Goal: Task Accomplishment & Management: Manage account settings

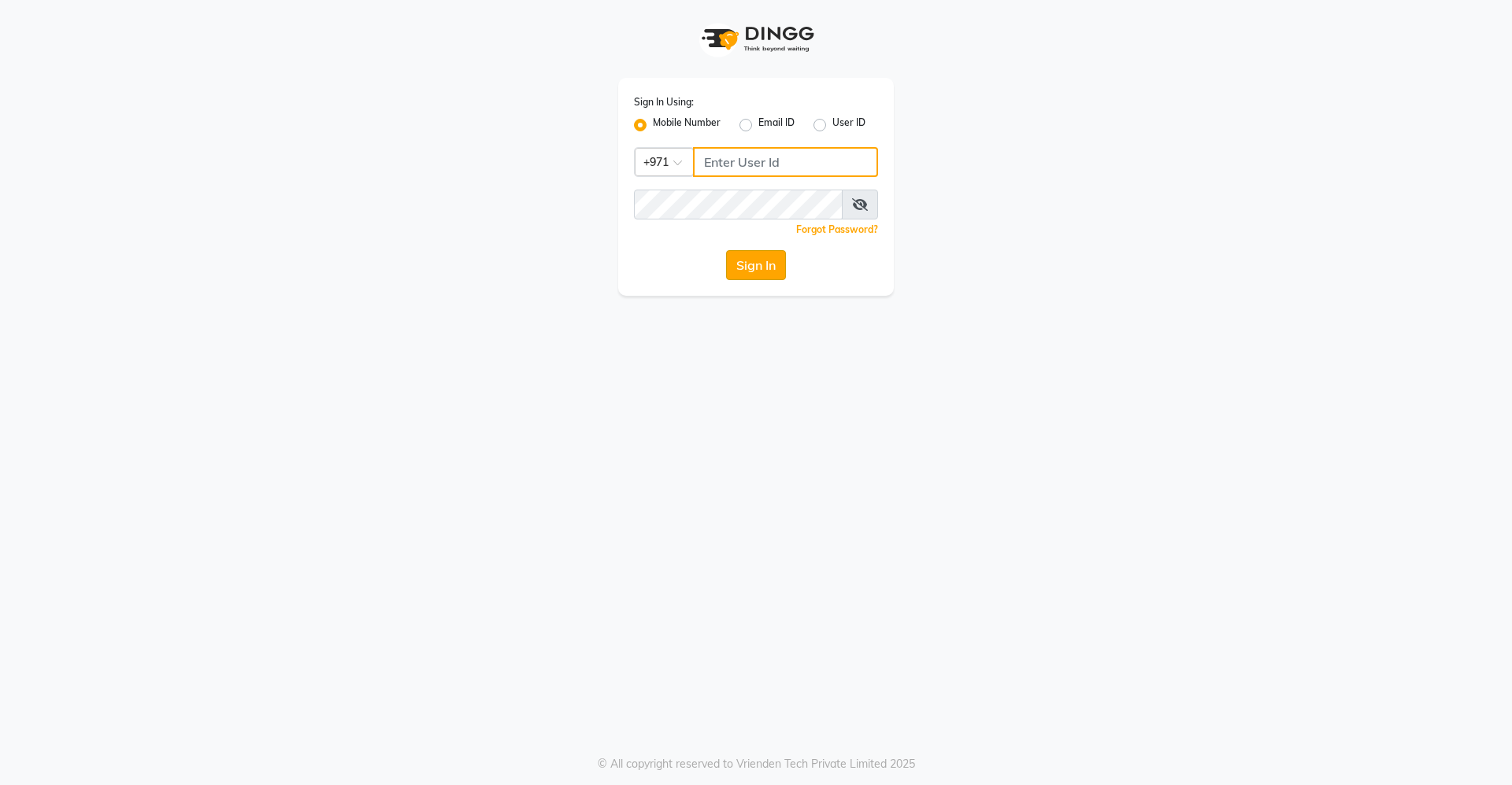
type input "509167323"
click at [770, 272] on button "Sign In" at bounding box center [756, 266] width 60 height 30
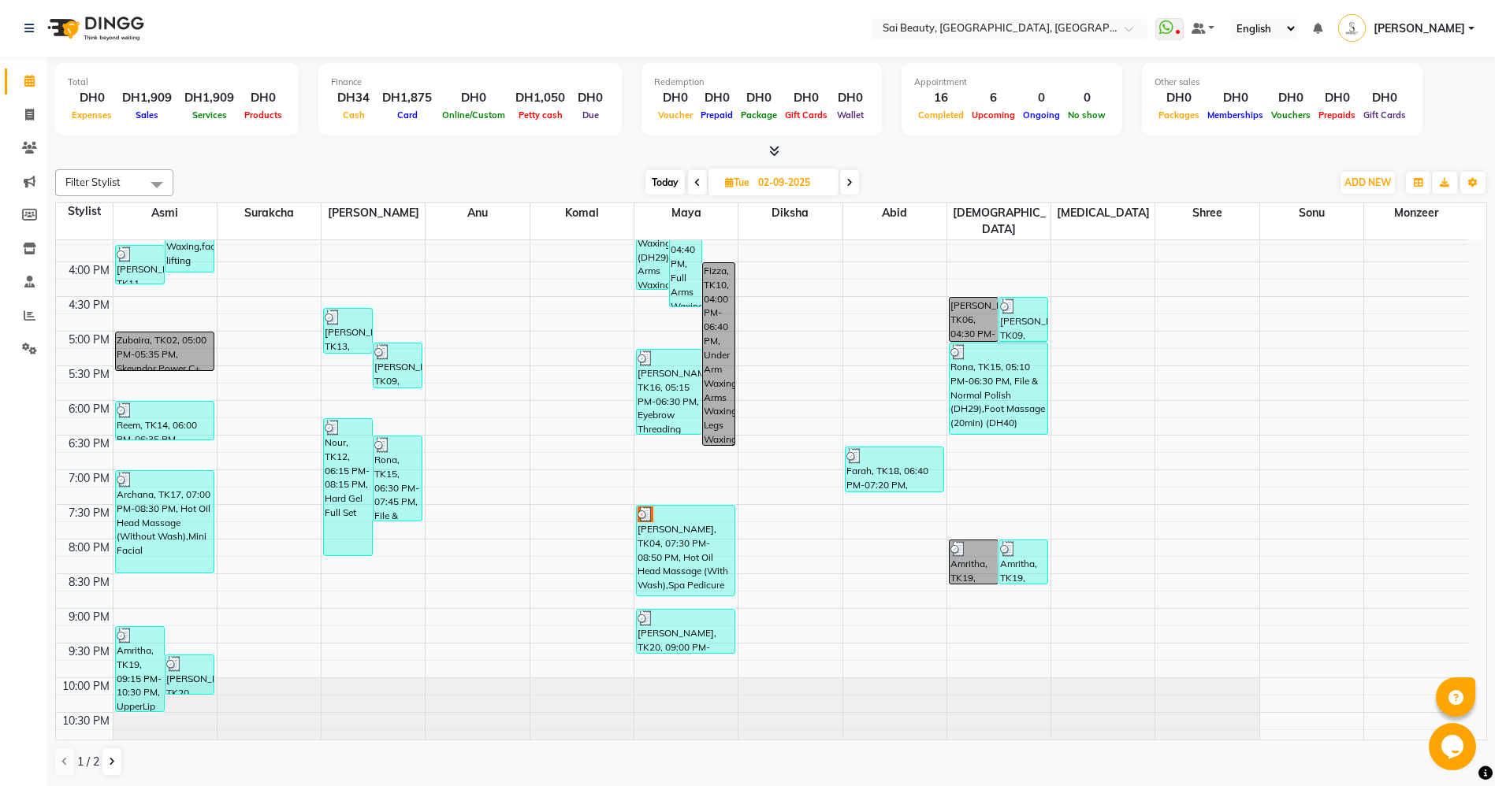
scroll to position [489, 0]
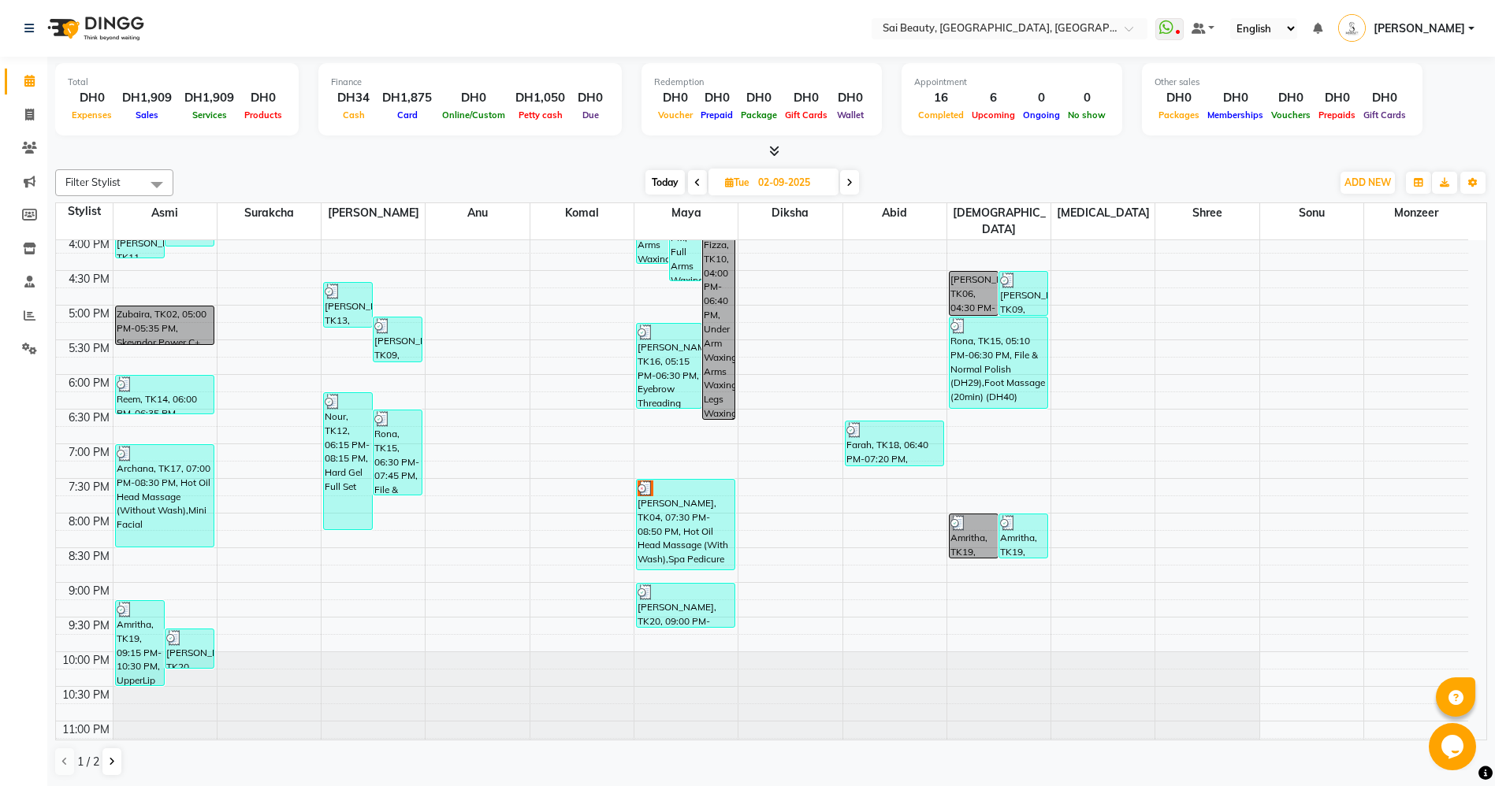
click at [685, 506] on div "[PERSON_NAME], TK04, 07:30 PM-08:50 PM, Hot Oil Head Massage (With Wash),Spa Pe…" at bounding box center [686, 525] width 98 height 90
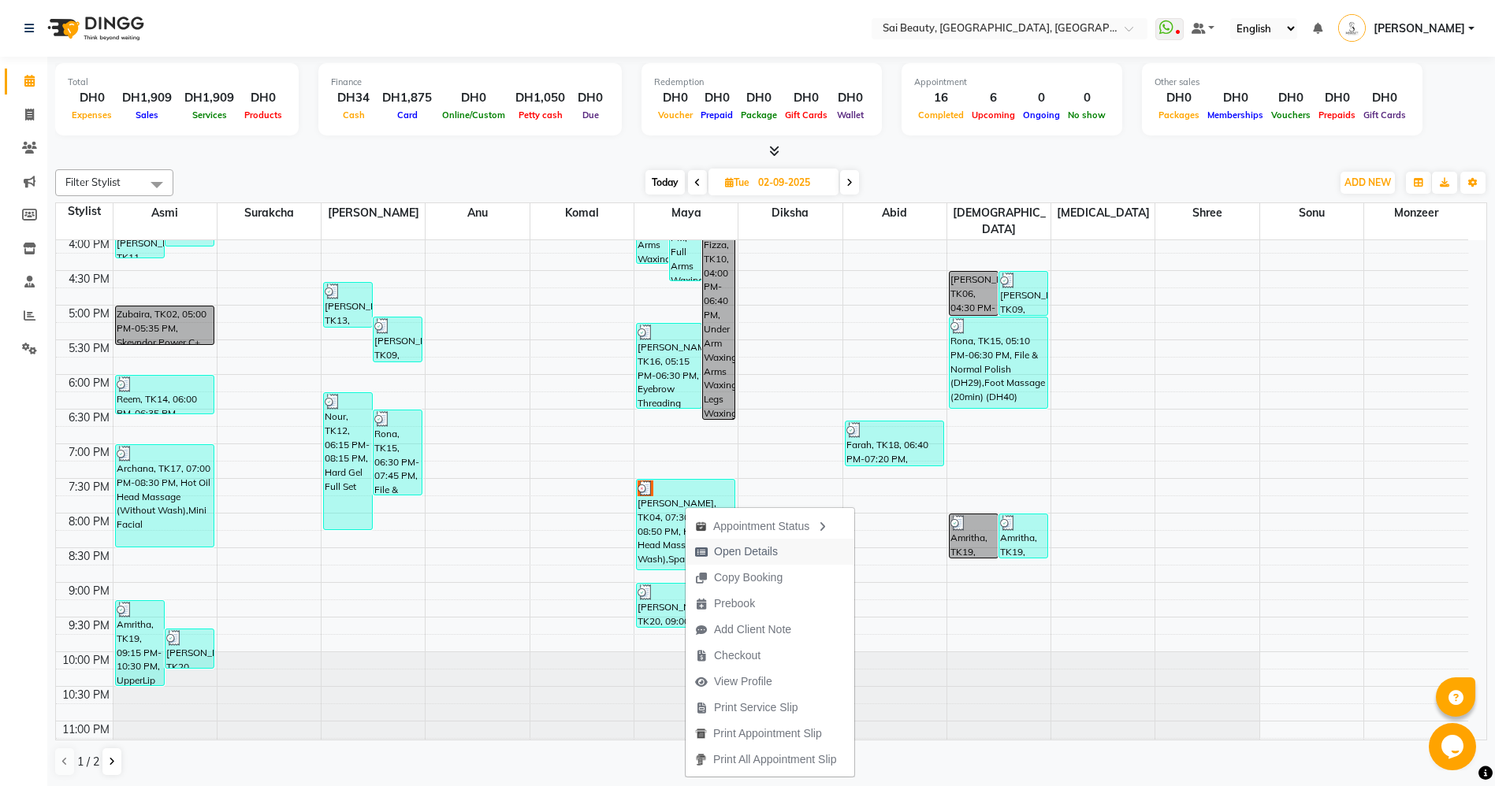
click at [713, 555] on span "Open Details" at bounding box center [736, 552] width 102 height 26
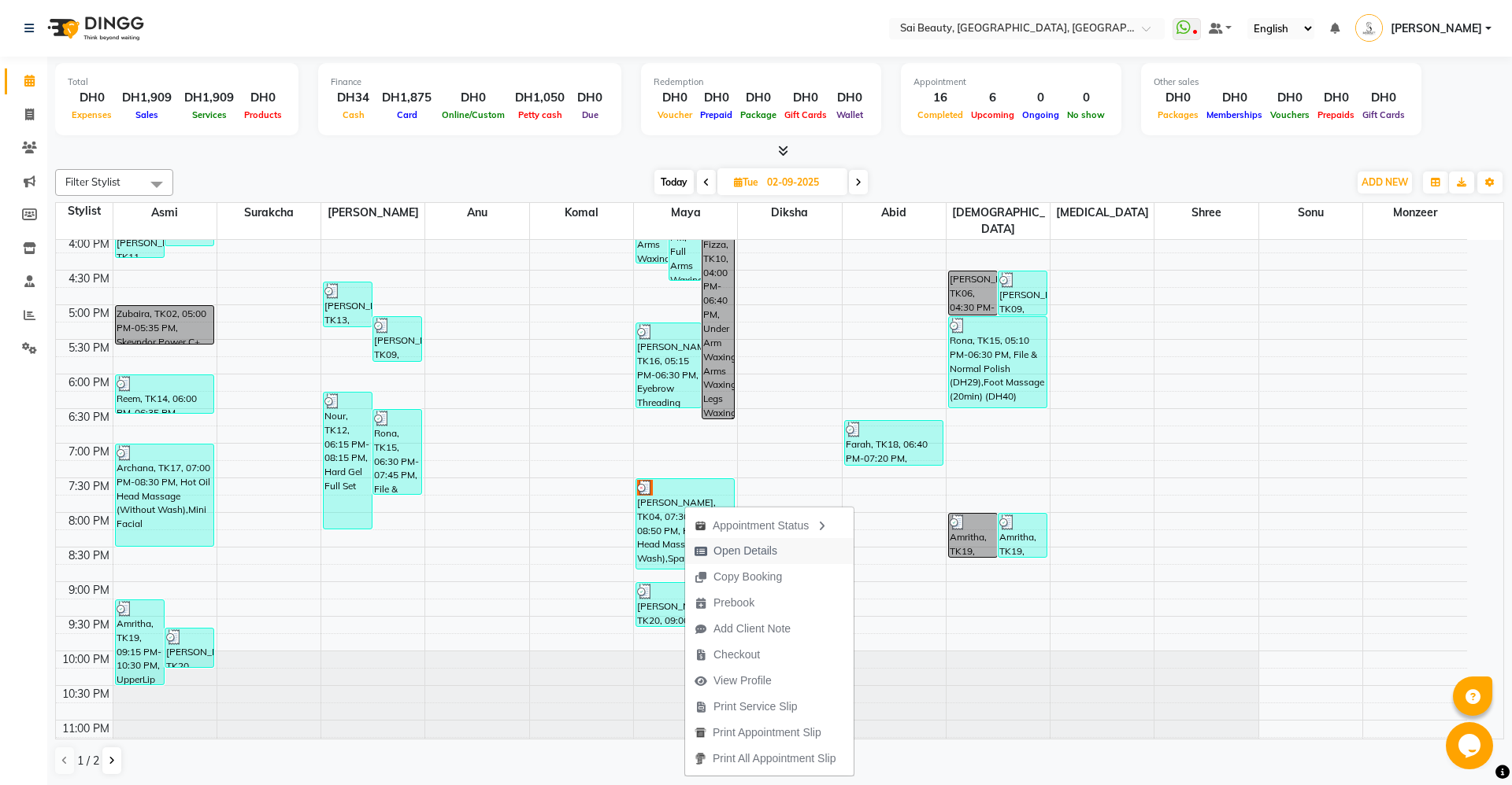
select select "3"
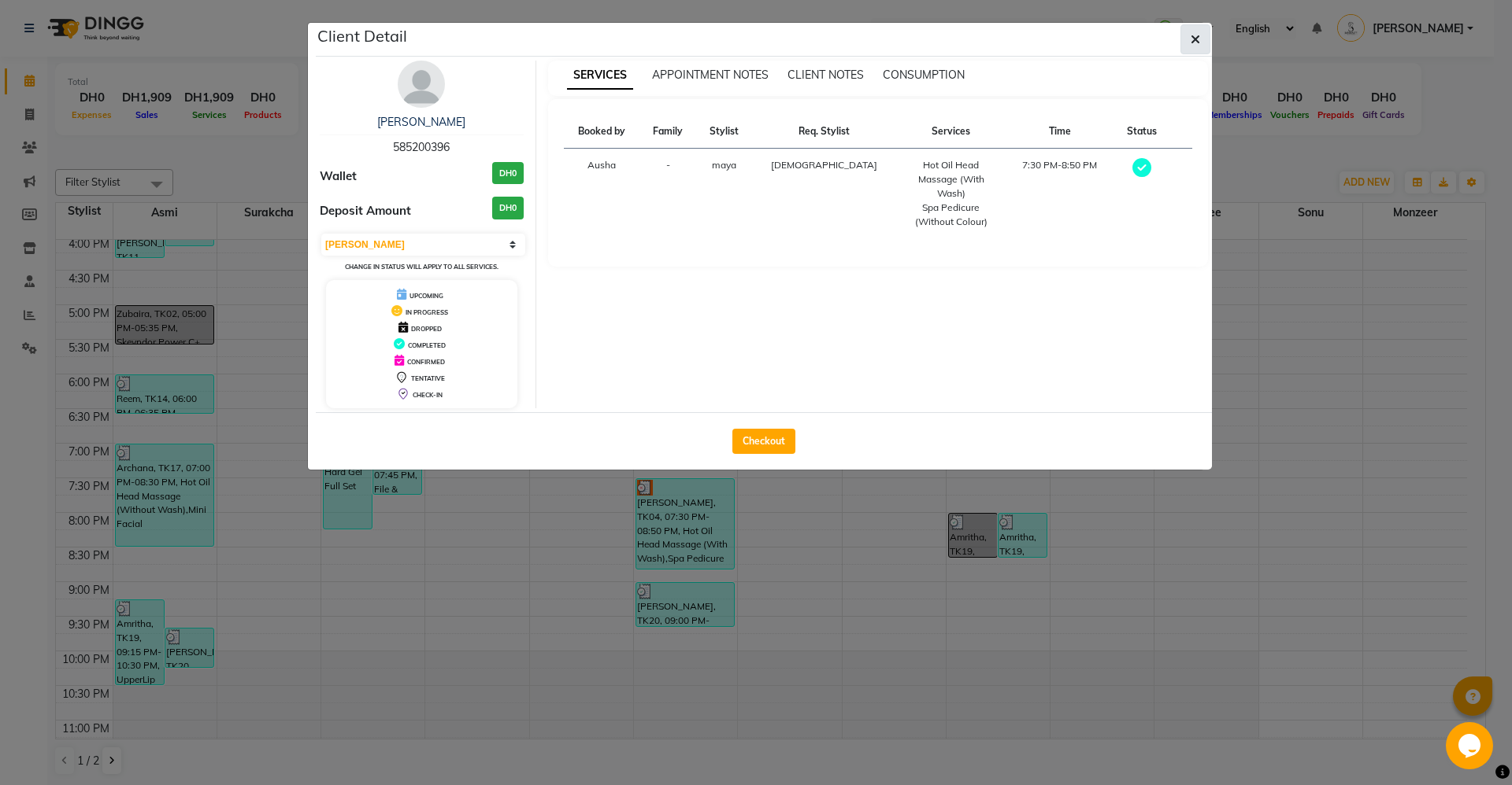
click at [1193, 35] on icon "button" at bounding box center [1194, 39] width 9 height 13
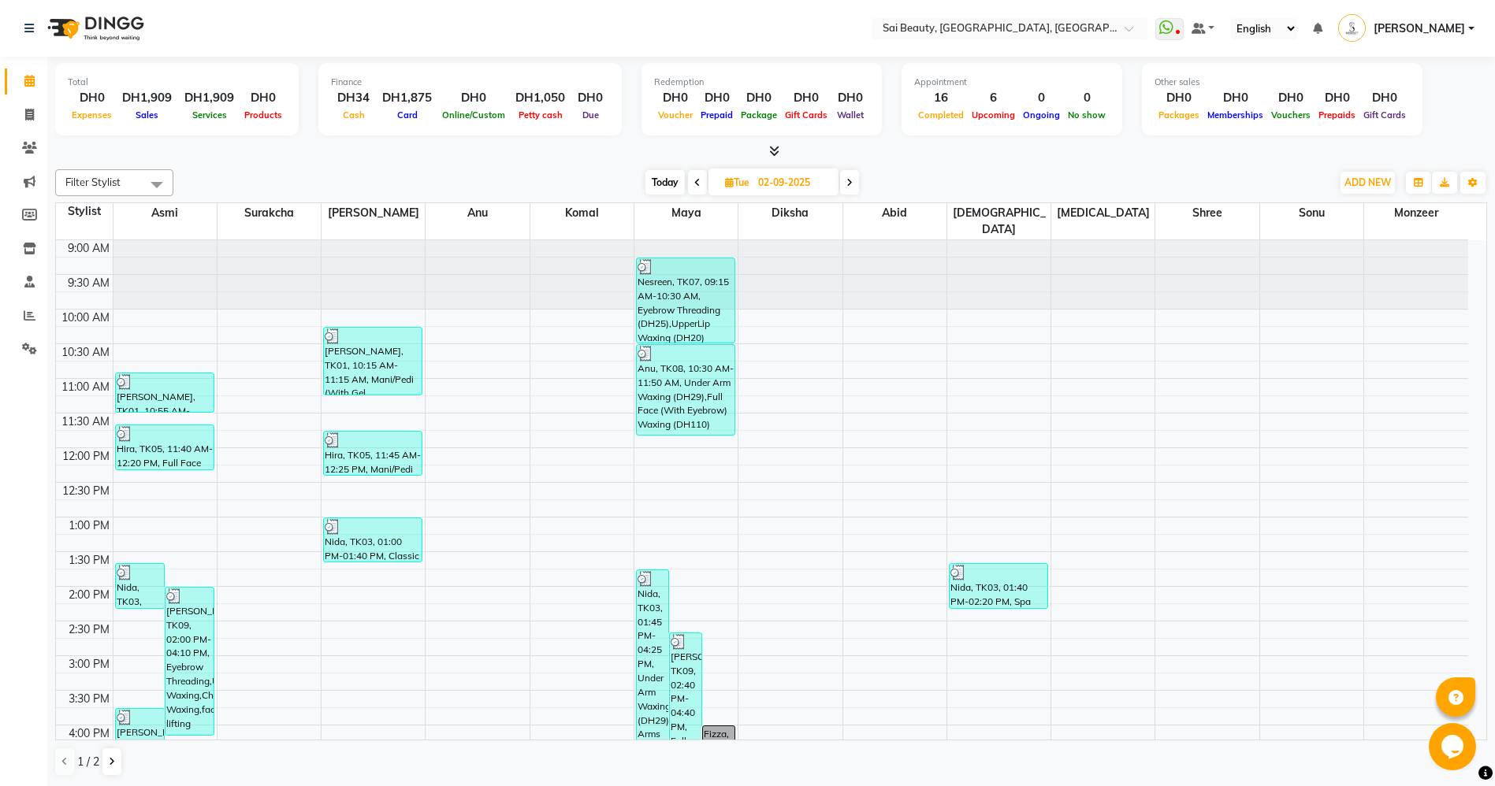
scroll to position [473, 0]
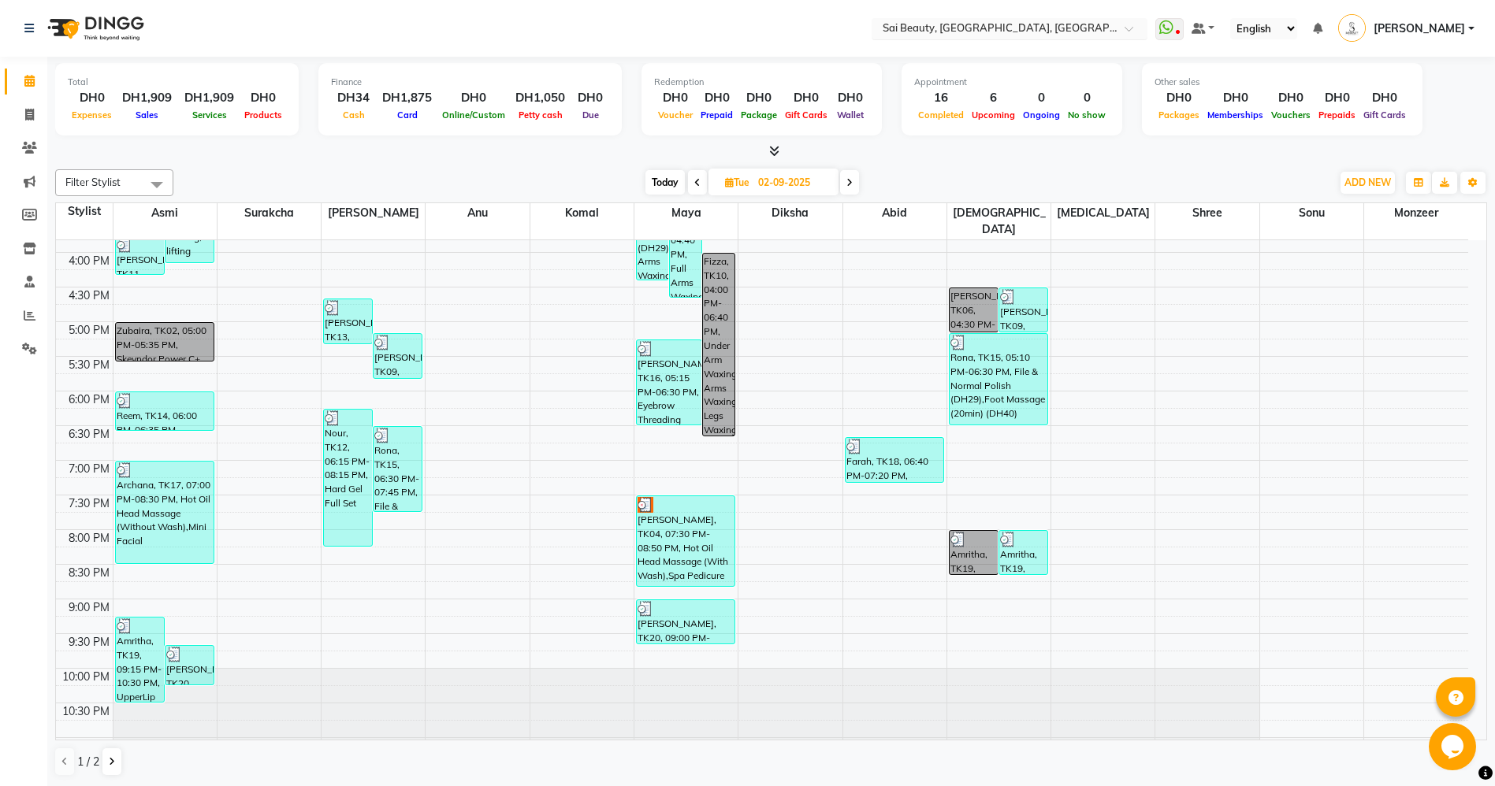
click at [1108, 30] on input "text" at bounding box center [993, 30] width 228 height 16
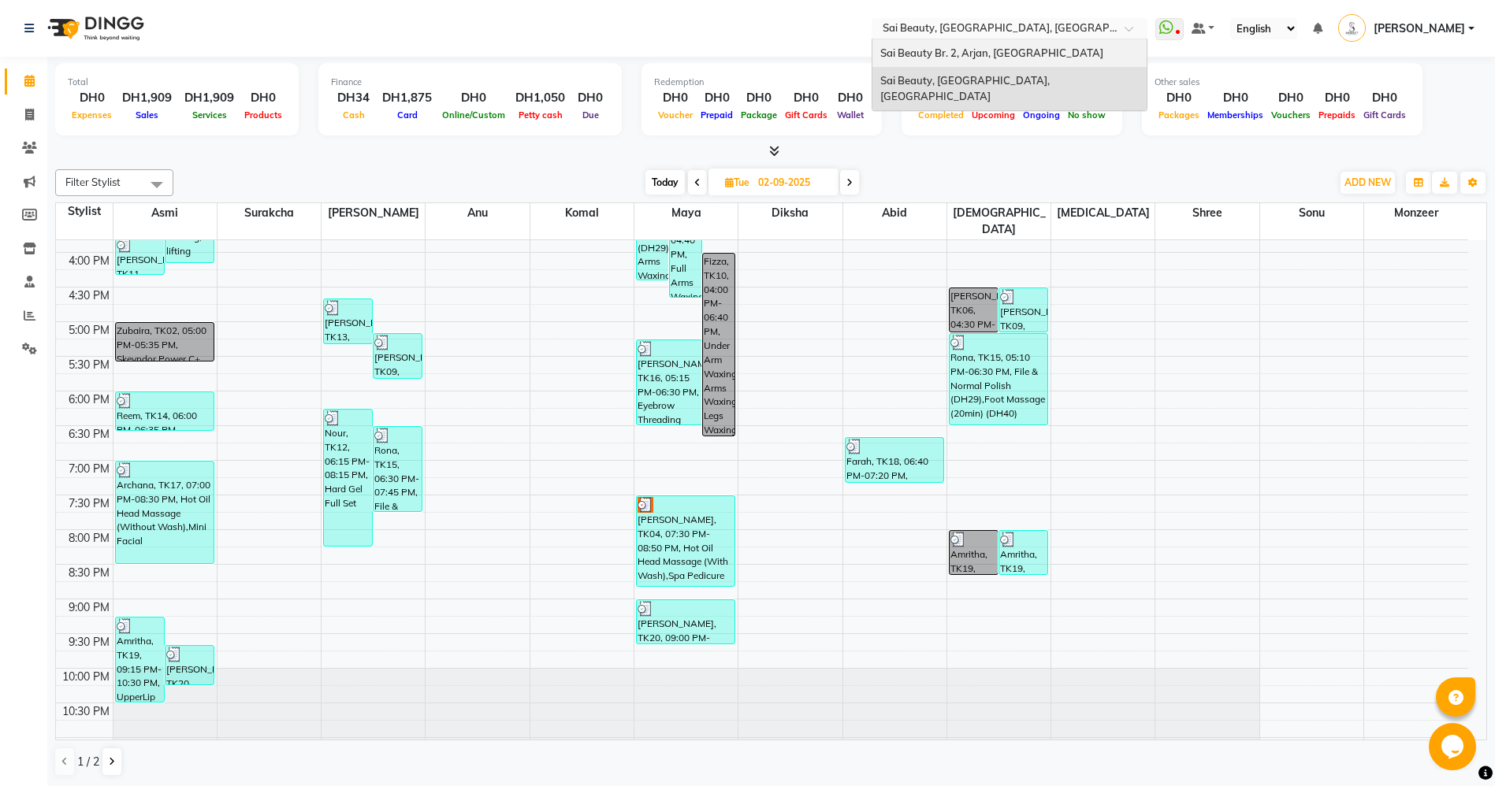
click at [1085, 49] on div "Sai Beauty Br. 2, Arjan, Dubai" at bounding box center [1009, 53] width 274 height 28
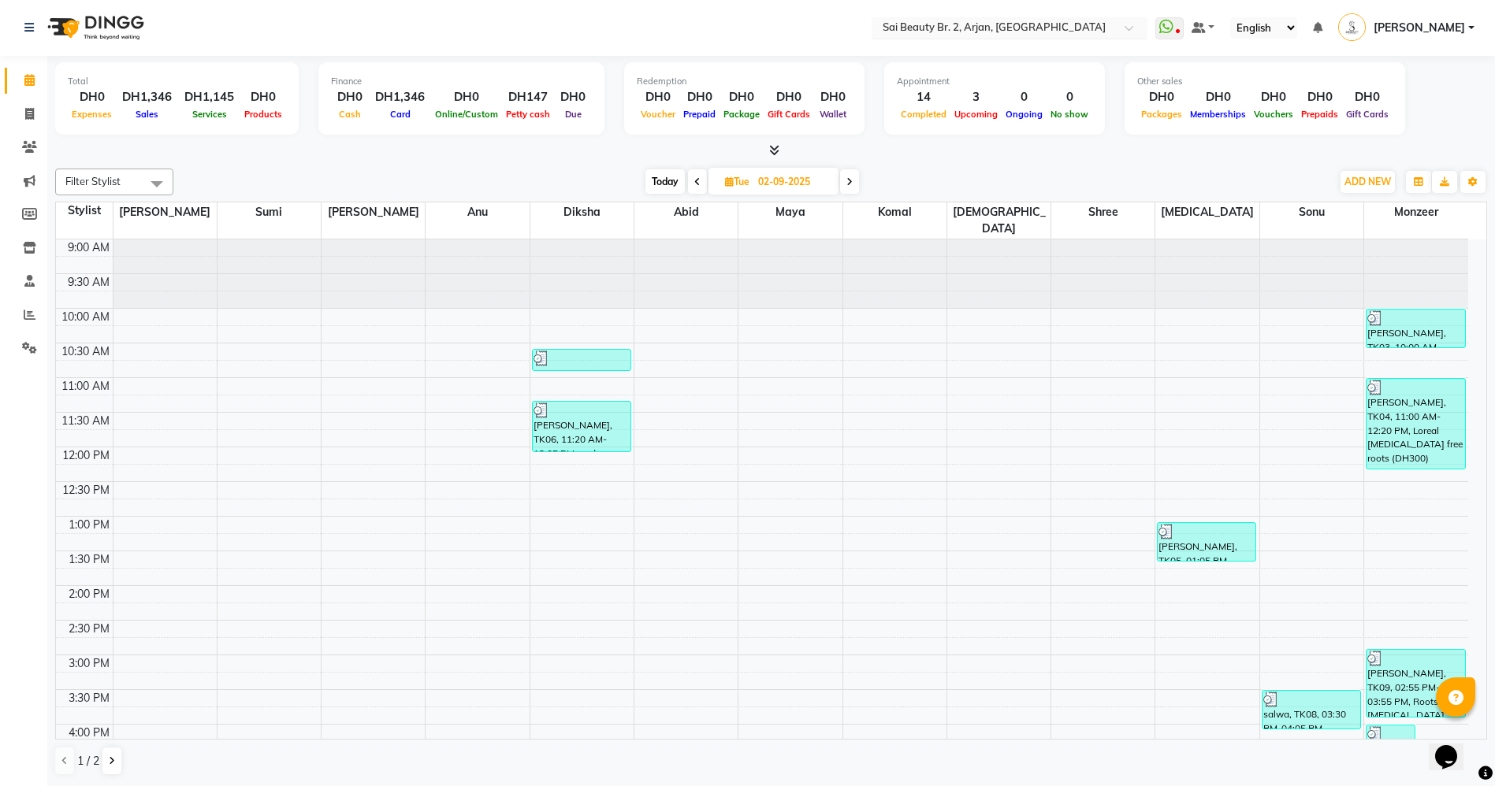
click at [1032, 29] on input "text" at bounding box center [993, 29] width 228 height 16
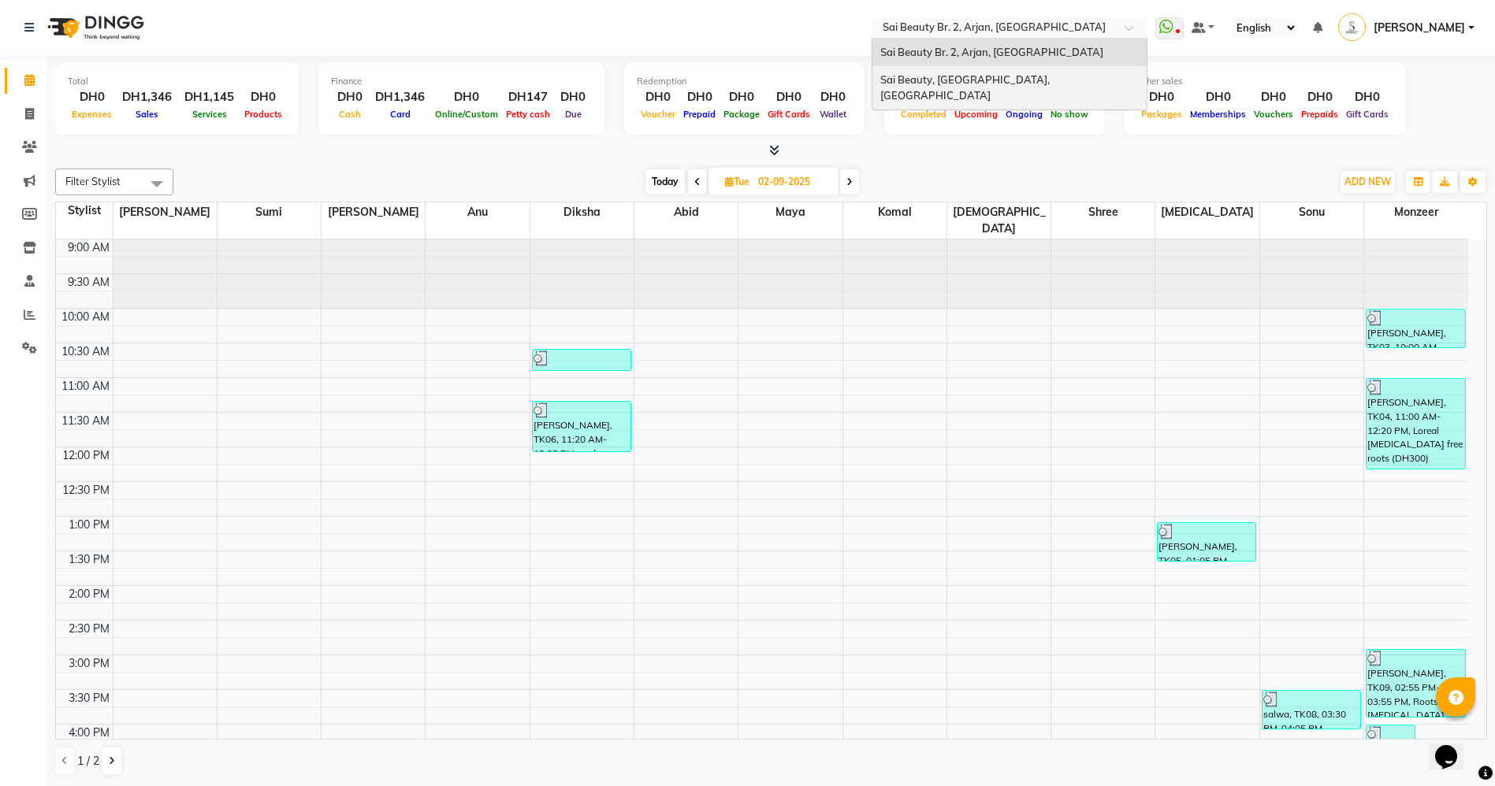
click at [1035, 83] on span "Sai Beauty, [GEOGRAPHIC_DATA], [GEOGRAPHIC_DATA]" at bounding box center [966, 87] width 172 height 28
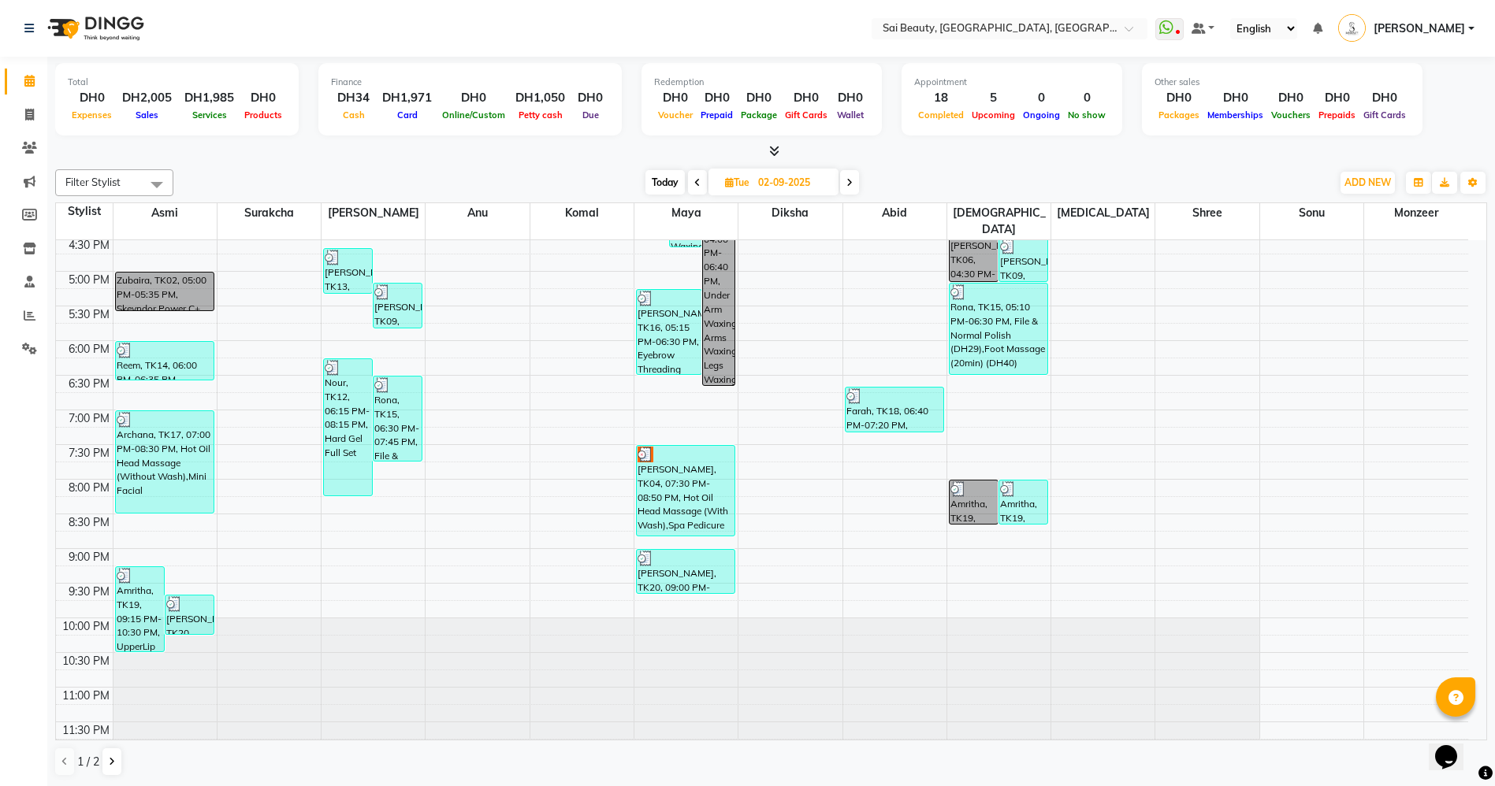
click at [681, 480] on div "[PERSON_NAME], TK04, 07:30 PM-08:50 PM, Hot Oil Head Massage (With Wash),Spa Pe…" at bounding box center [686, 491] width 98 height 90
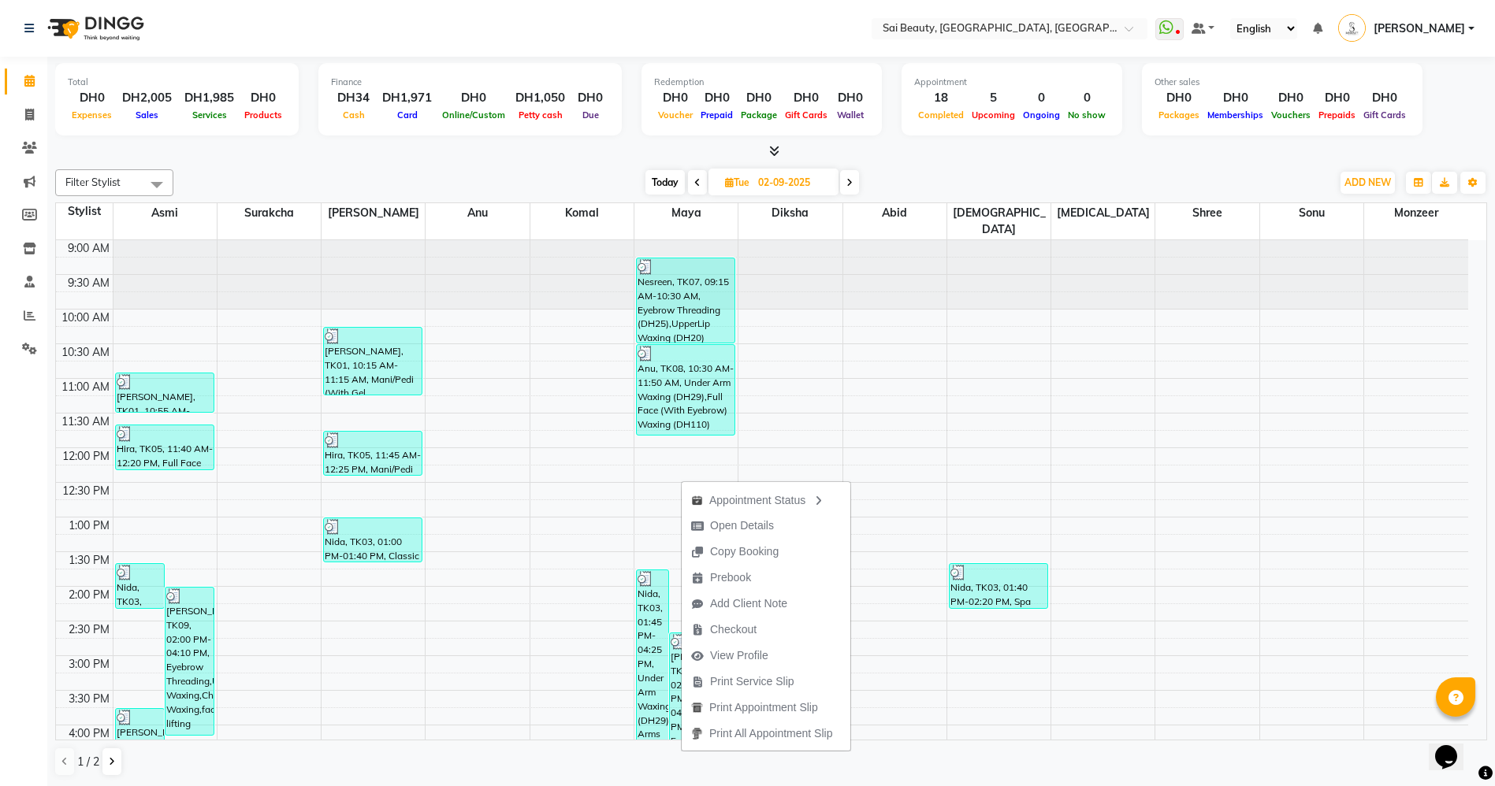
click at [1368, 390] on div "9:00 AM 9:30 AM 10:00 AM 10:30 AM 11:00 AM 11:30 AM 12:00 PM 12:30 PM 1:00 PM 1…" at bounding box center [762, 759] width 1412 height 1039
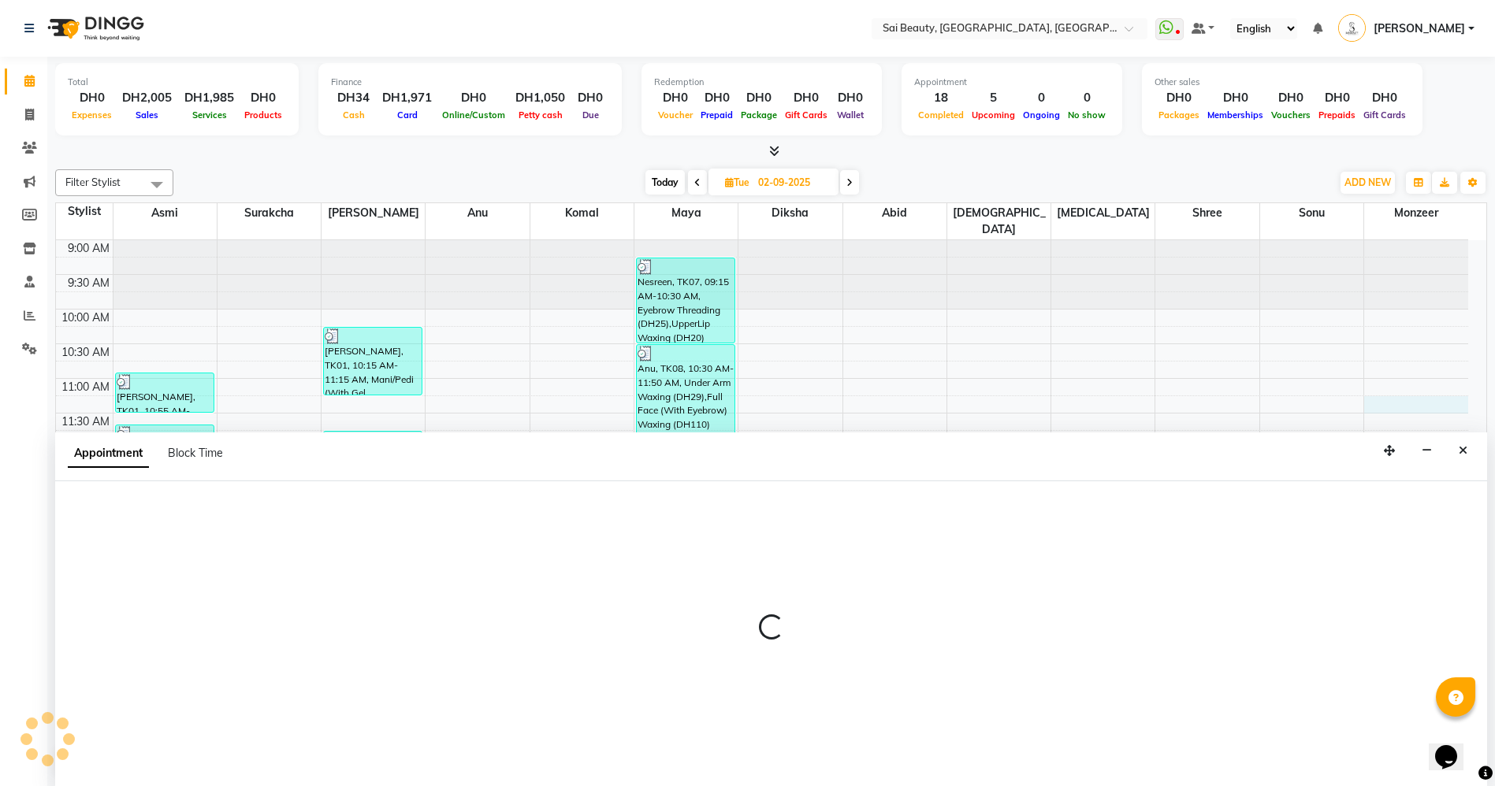
scroll to position [1, 0]
click at [1462, 454] on icon "Close" at bounding box center [1462, 449] width 9 height 11
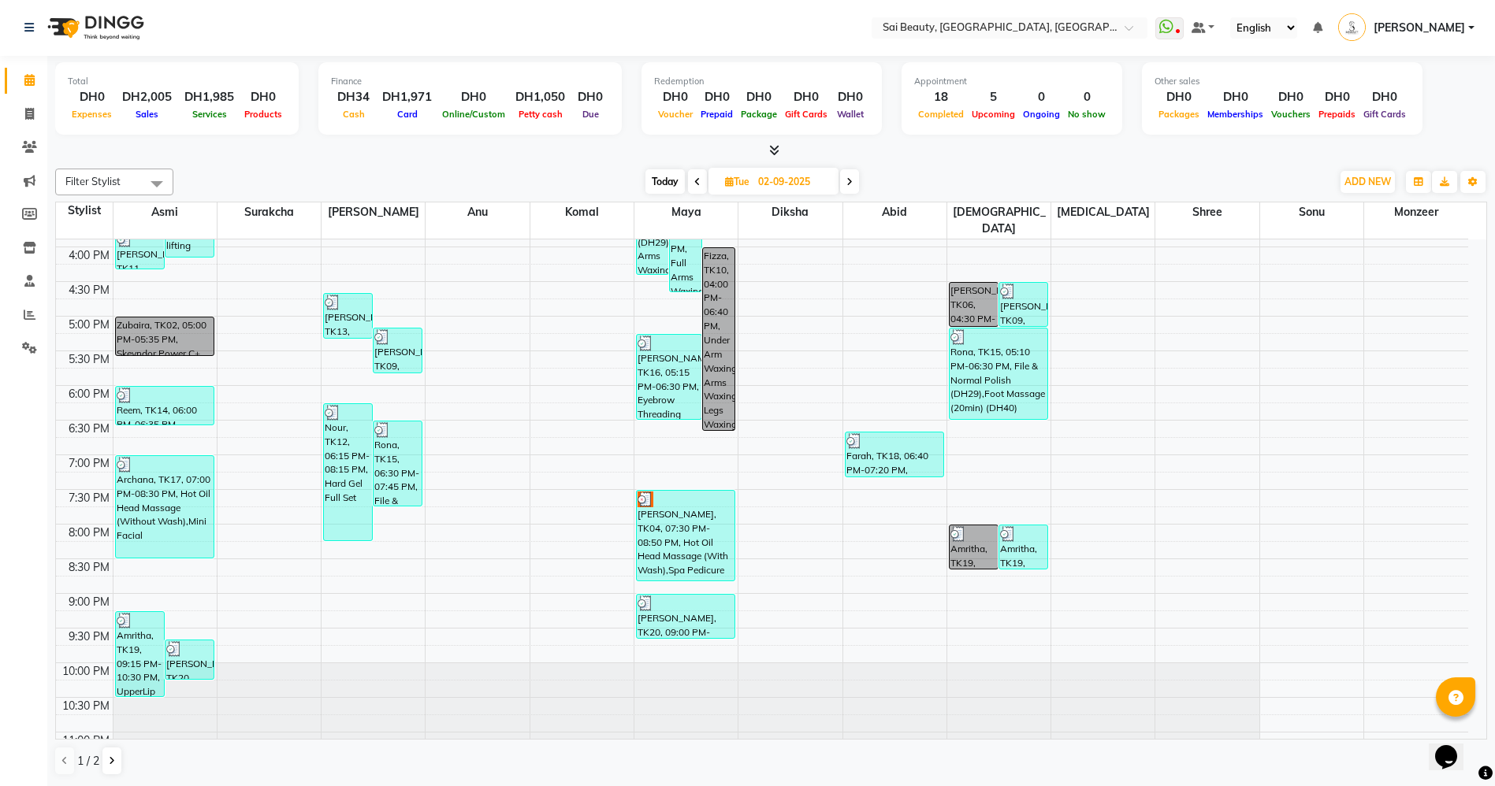
scroll to position [523, 0]
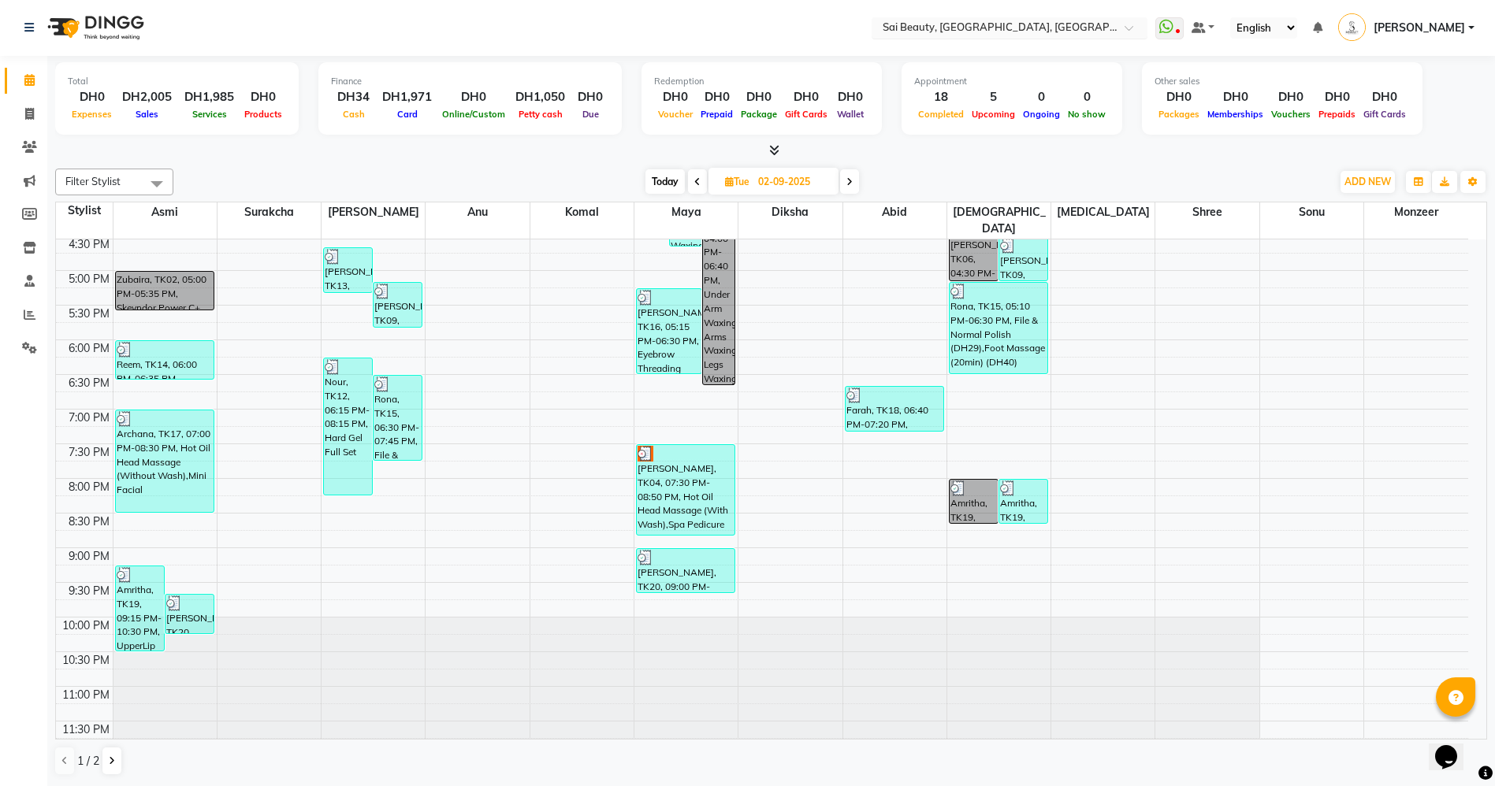
click at [1086, 23] on input "text" at bounding box center [993, 29] width 228 height 16
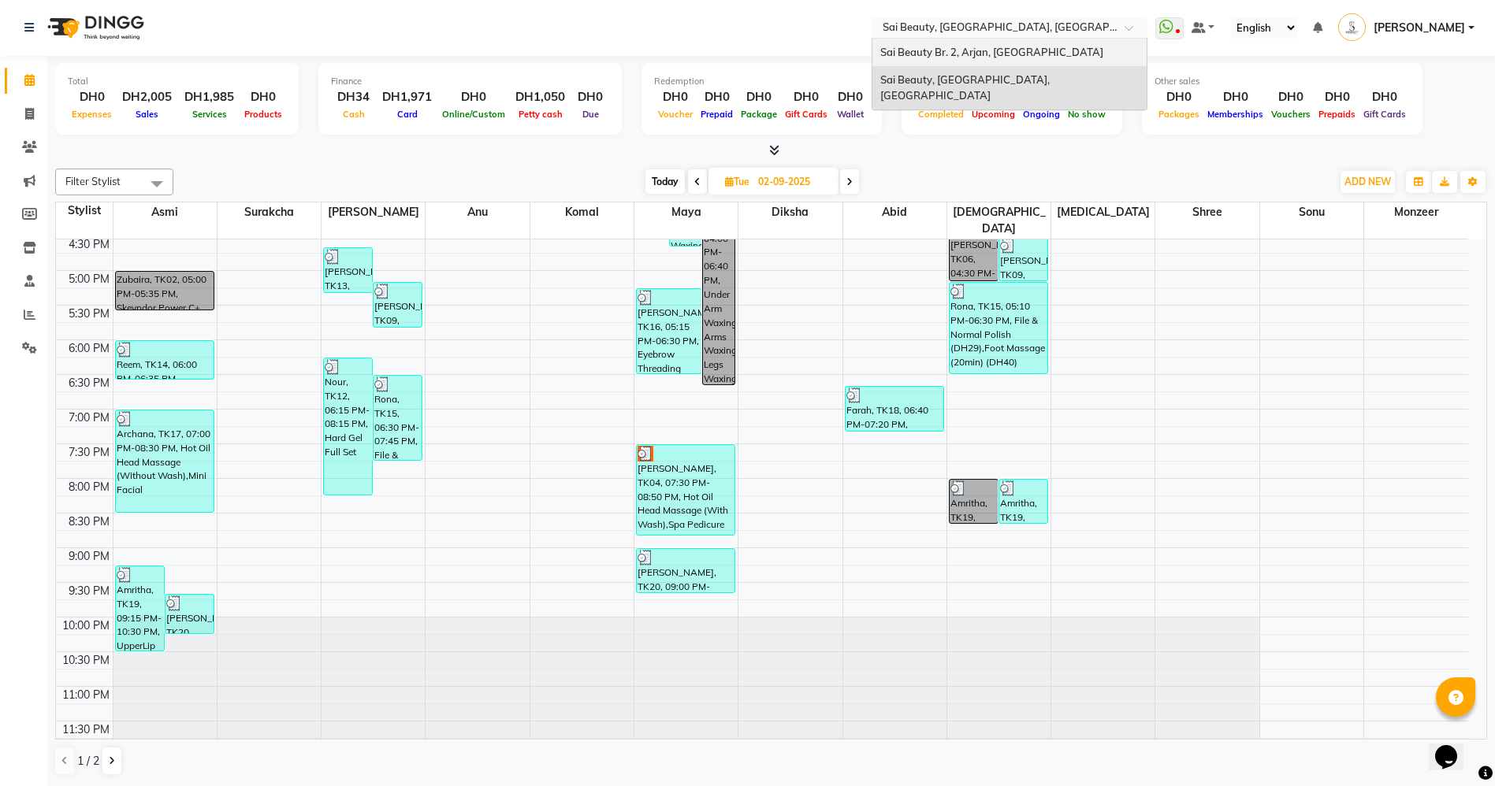
click at [1045, 52] on span "Sai Beauty Br. 2, Arjan, Dubai" at bounding box center [991, 52] width 223 height 13
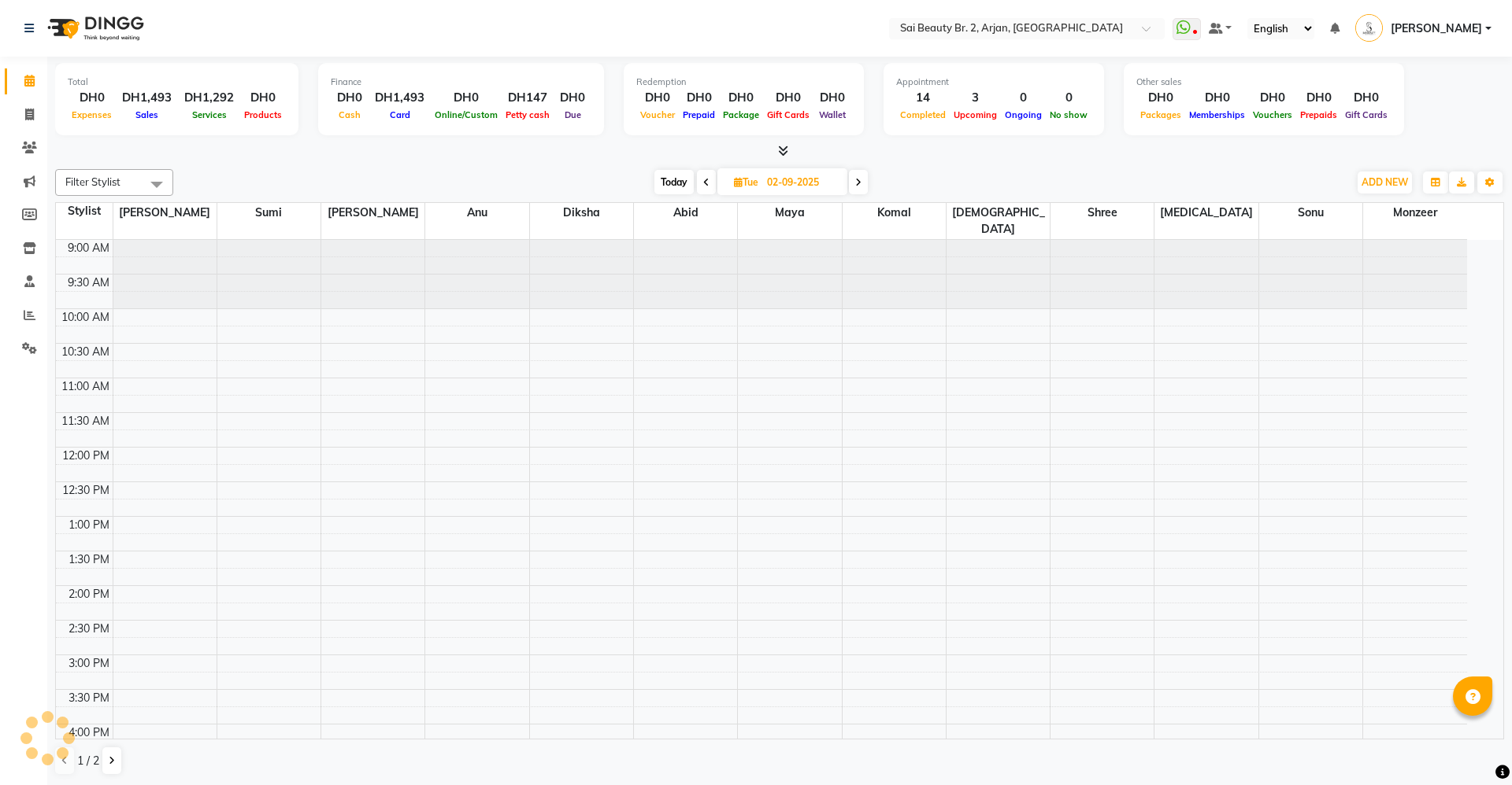
select select "en"
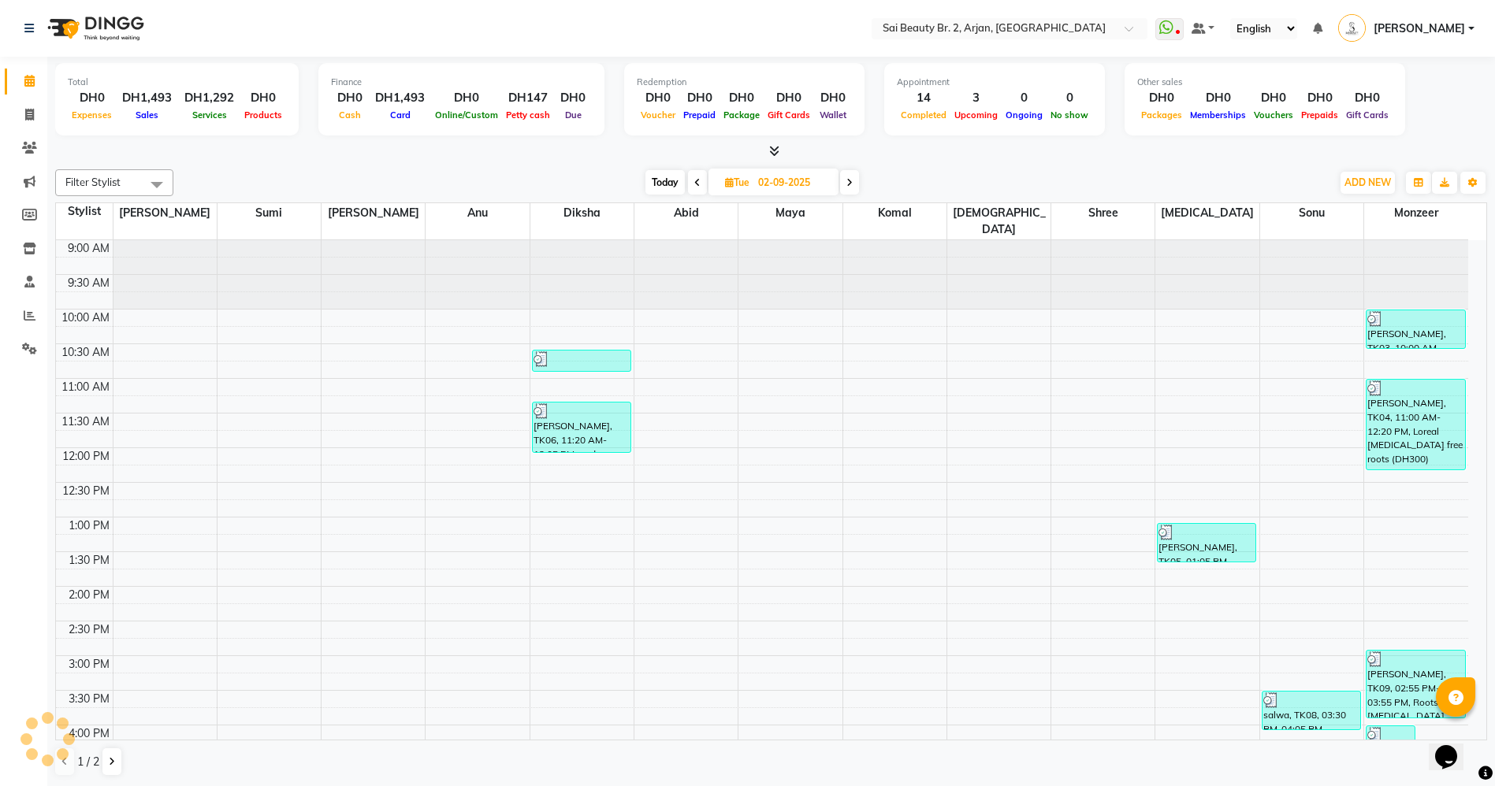
scroll to position [424, 0]
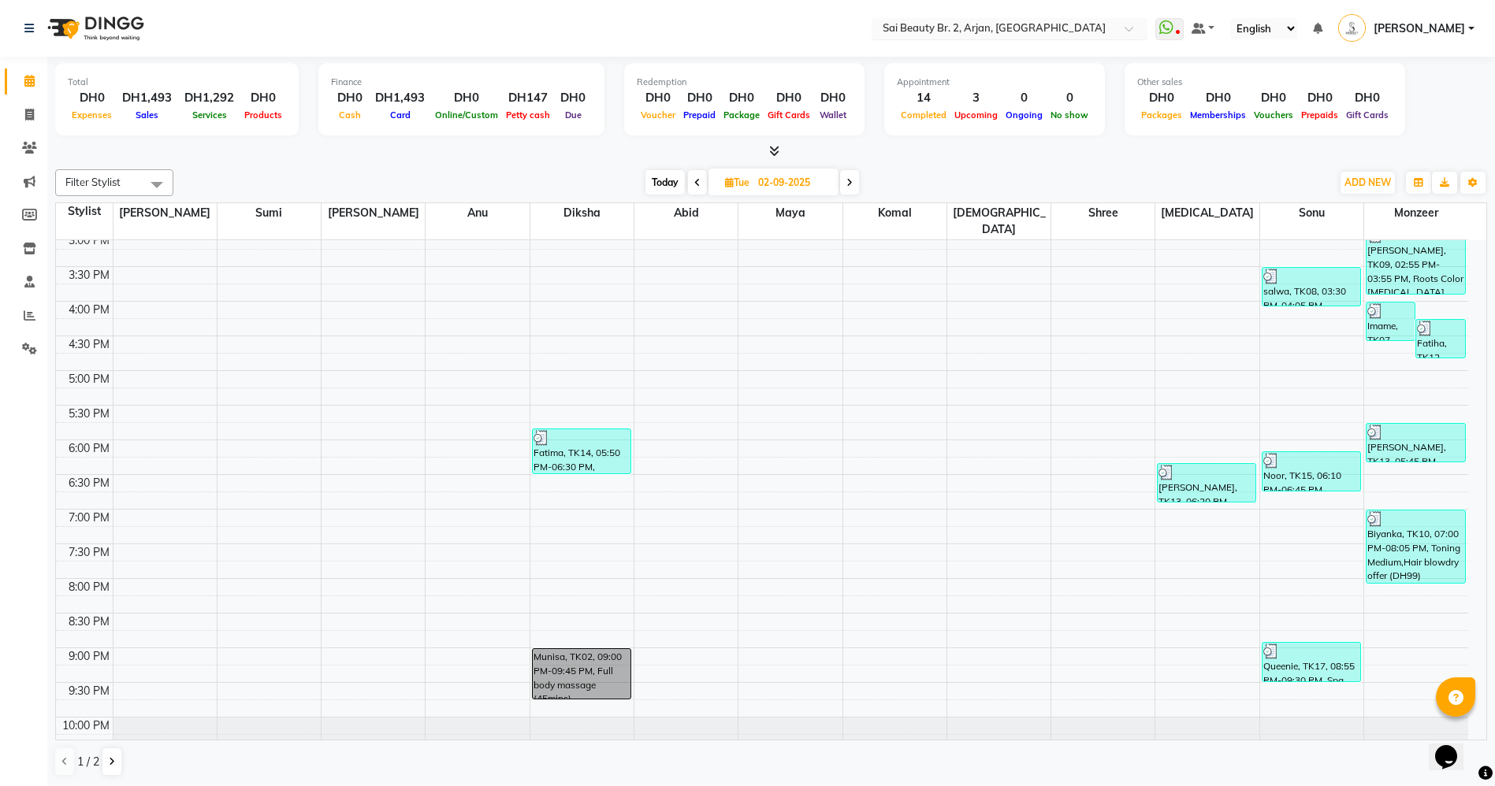
click at [1088, 30] on input "text" at bounding box center [993, 30] width 228 height 16
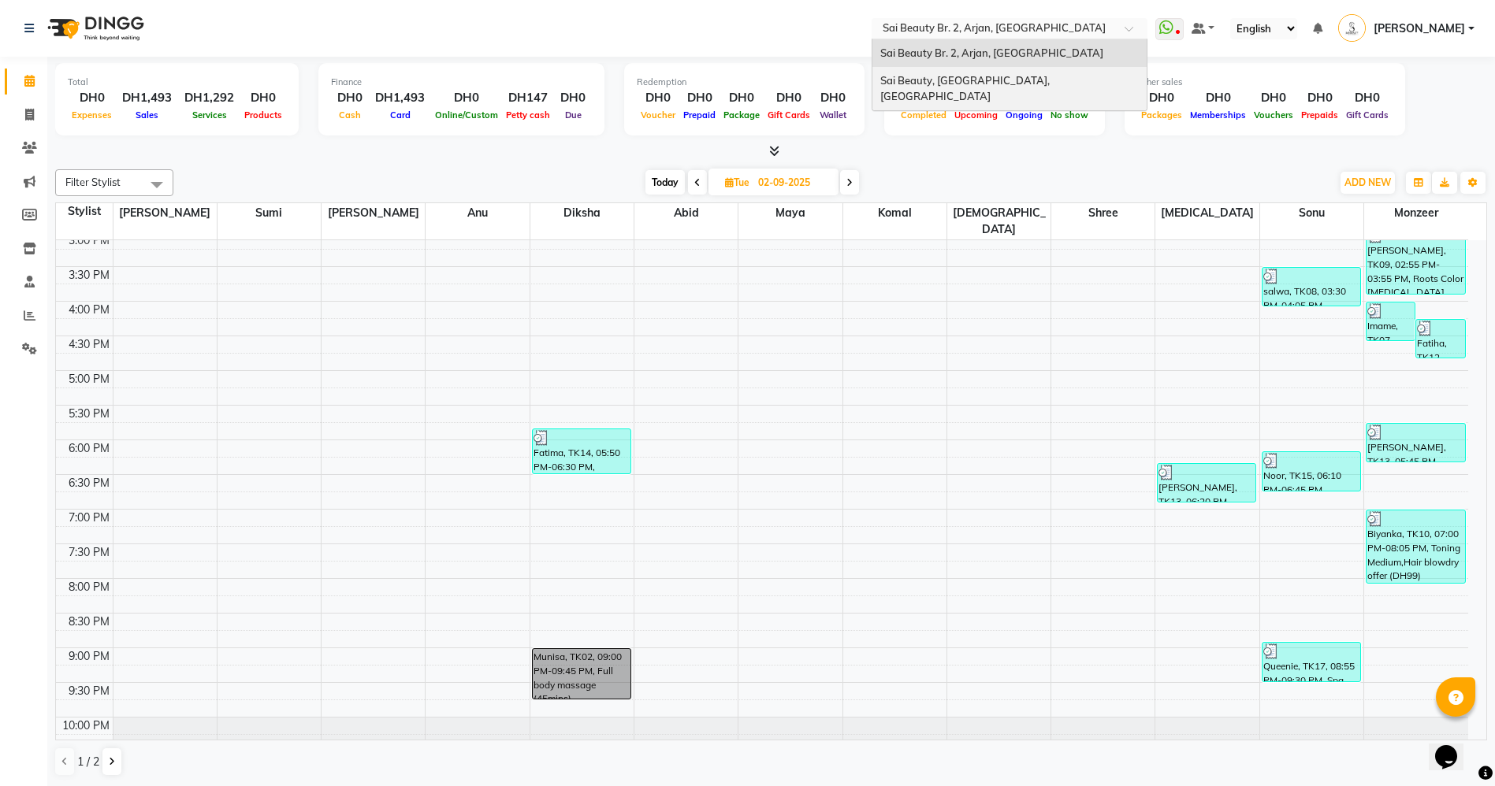
click at [1065, 75] on div "Sai Beauty, [GEOGRAPHIC_DATA], [GEOGRAPHIC_DATA]" at bounding box center [1009, 88] width 274 height 43
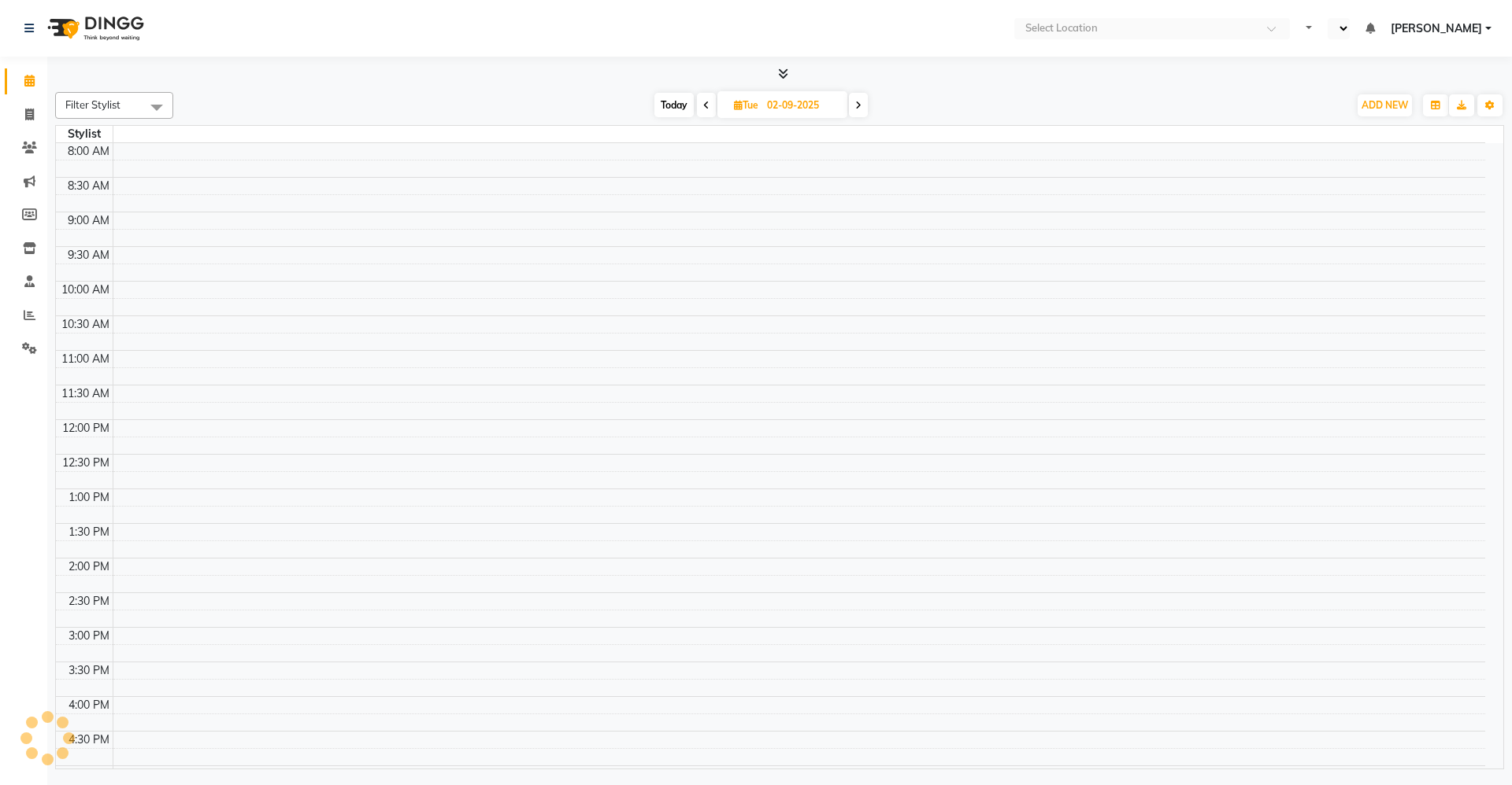
select select "en"
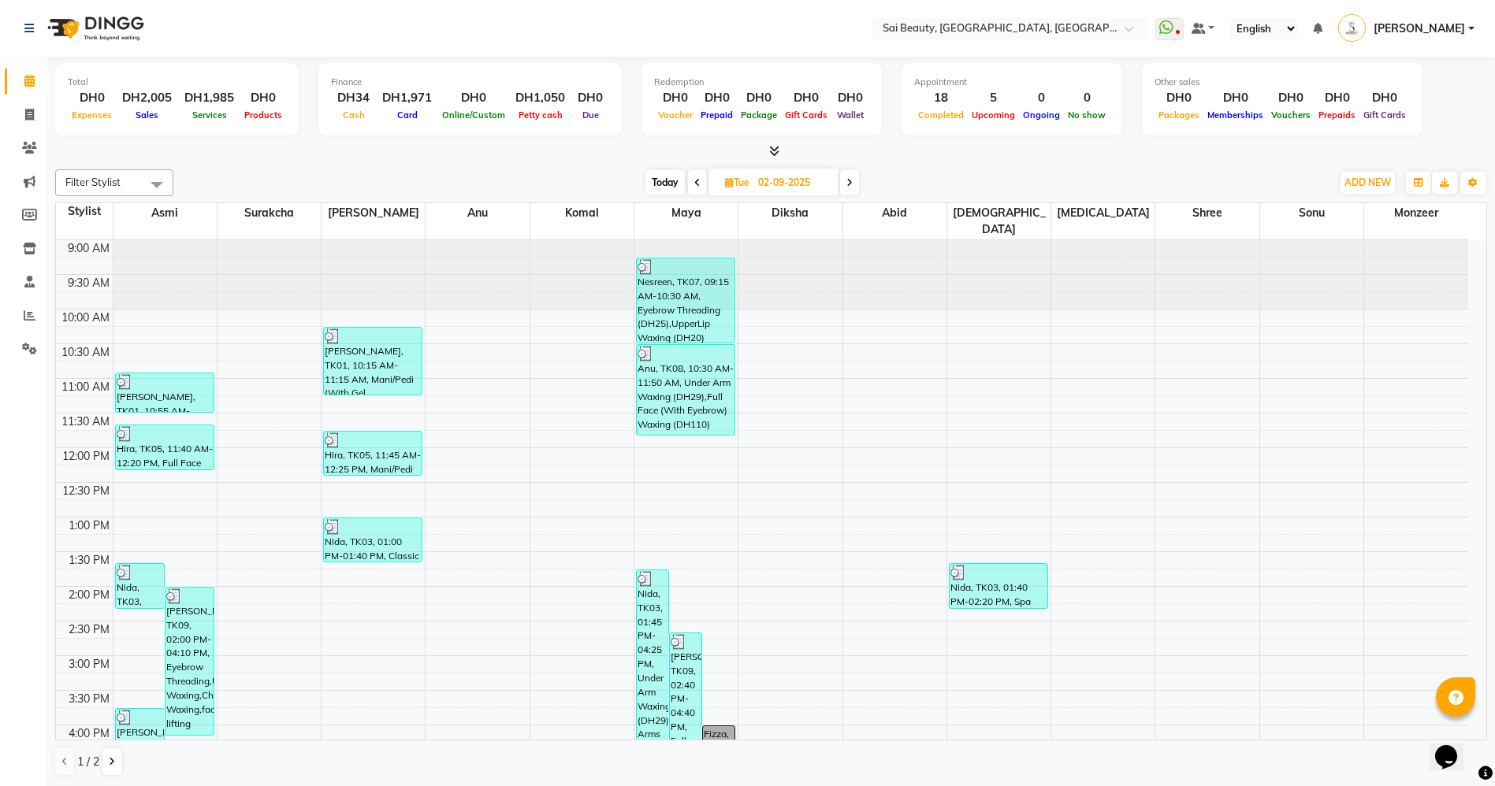
scroll to position [473, 0]
